Goal: Task Accomplishment & Management: Manage account settings

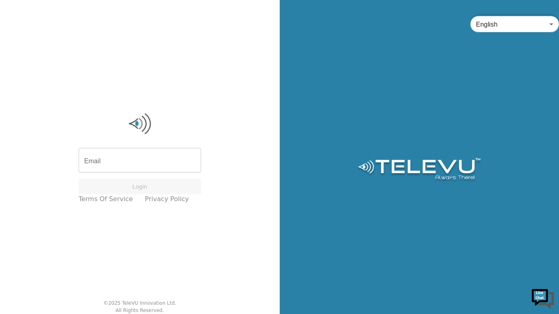
click at [119, 156] on input "Email" at bounding box center [140, 161] width 123 height 23
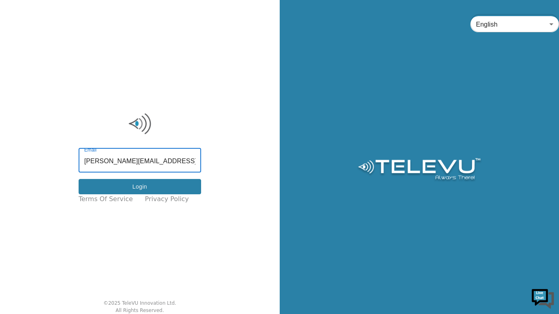
type input "[PERSON_NAME][EMAIL_ADDRESS][DOMAIN_NAME]"
click at [106, 188] on button "Login" at bounding box center [140, 187] width 123 height 16
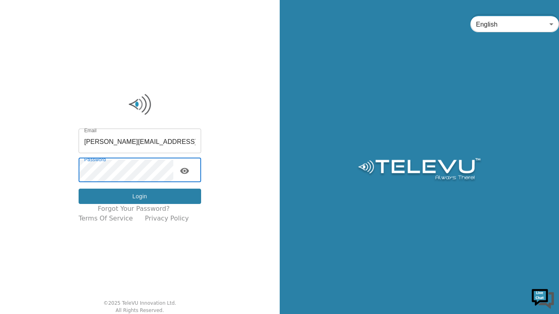
click at [123, 194] on button "Login" at bounding box center [140, 197] width 123 height 16
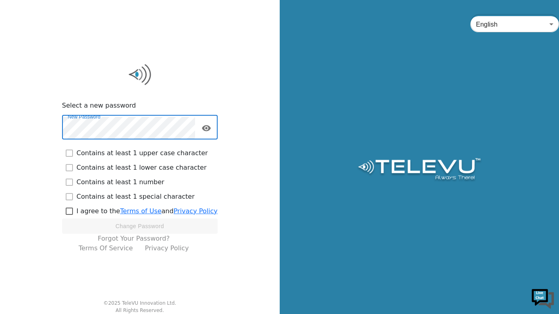
checkbox input "true"
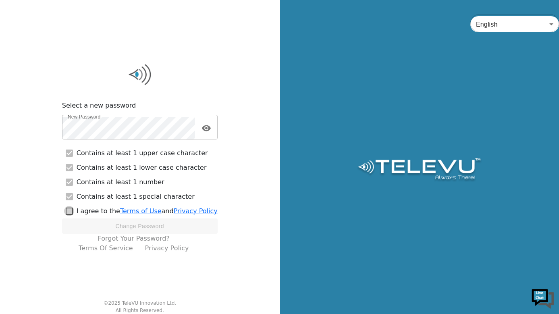
click at [70, 213] on input "checkbox" at bounding box center [69, 211] width 15 height 15
checkbox input "true"
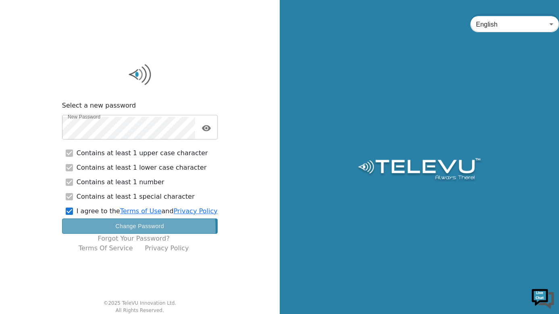
click at [101, 229] on button "Change Password" at bounding box center [140, 227] width 156 height 16
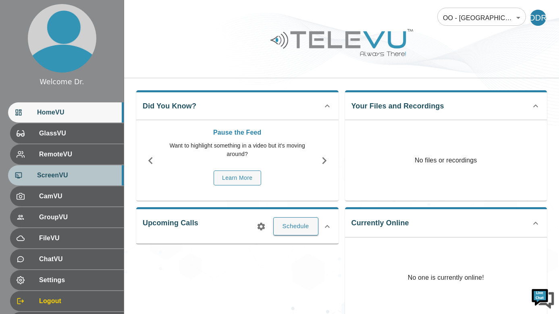
click at [72, 173] on span "ScreenVU" at bounding box center [77, 176] width 80 height 10
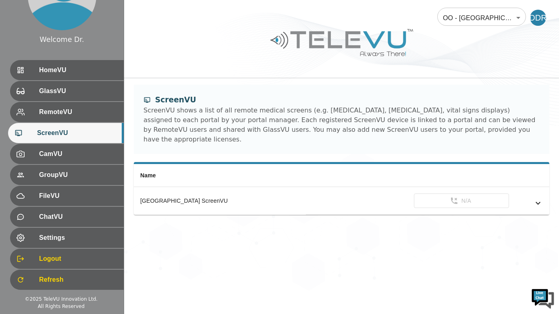
scroll to position [42, 0]
